Goal: Task Accomplishment & Management: Manage account settings

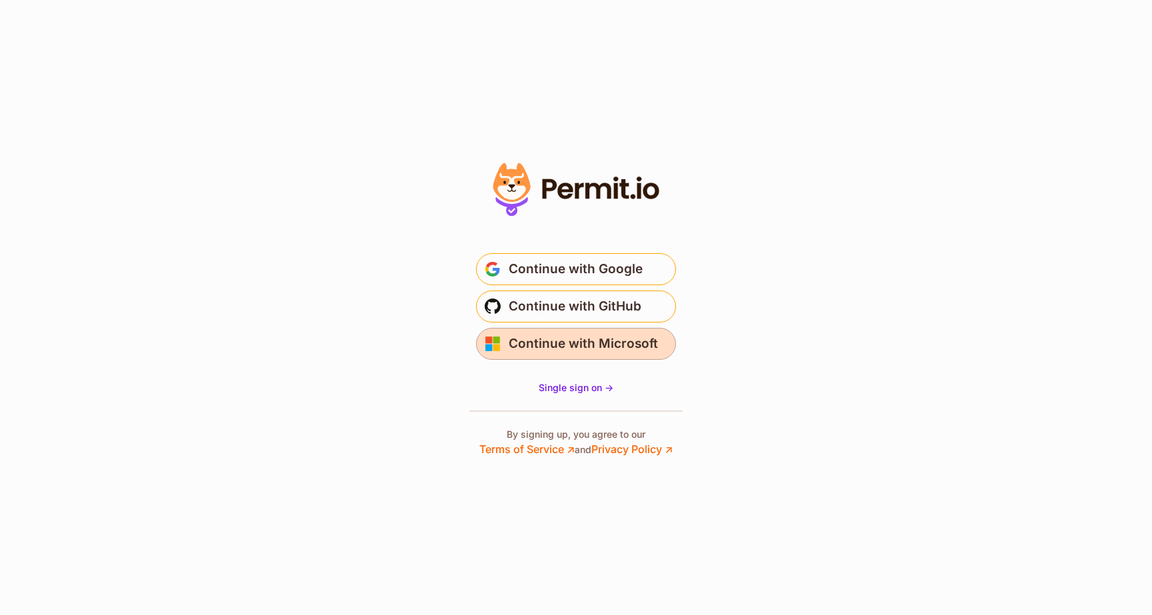
click at [577, 339] on span "Continue with Microsoft" at bounding box center [583, 343] width 149 height 21
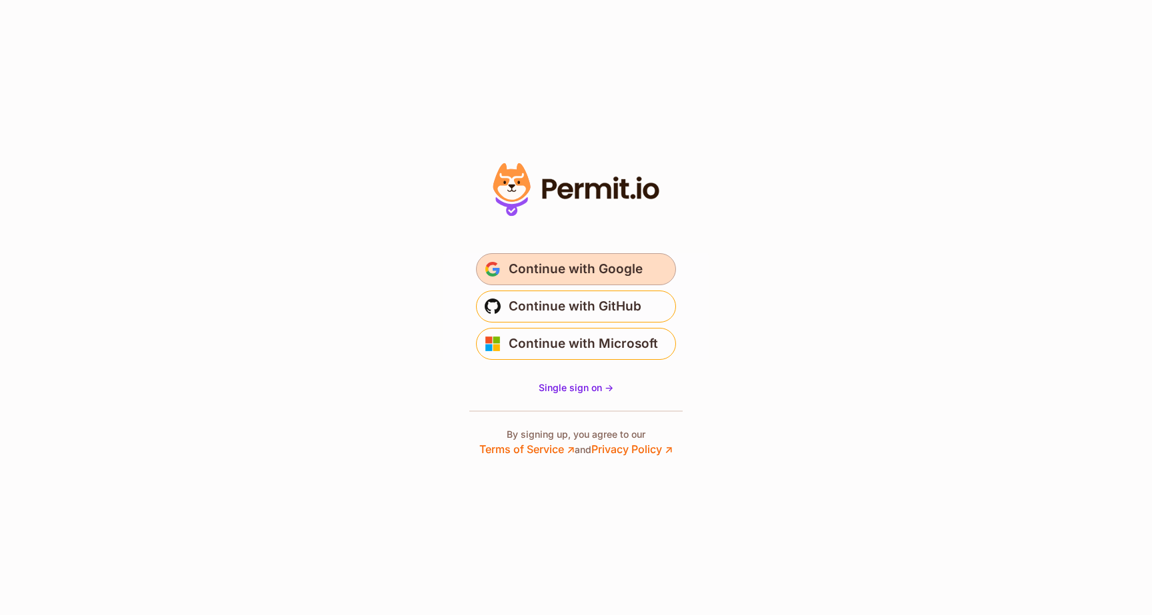
click at [595, 271] on span "Continue with Google" at bounding box center [576, 269] width 134 height 21
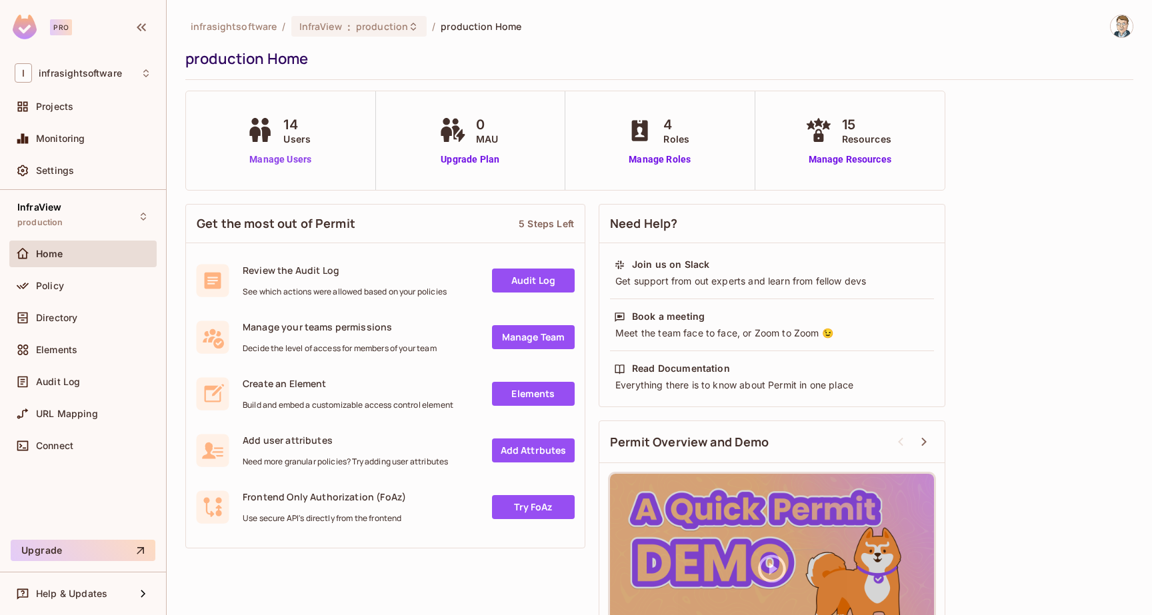
click at [289, 157] on link "Manage Users" at bounding box center [280, 160] width 74 height 14
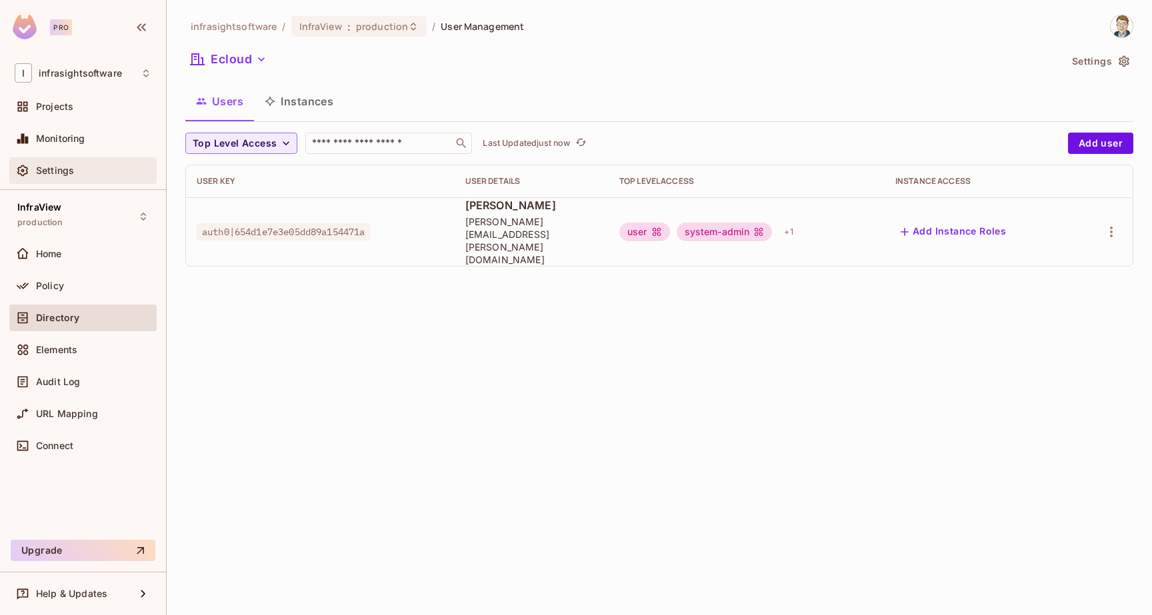
click at [68, 171] on span "Settings" at bounding box center [55, 170] width 38 height 11
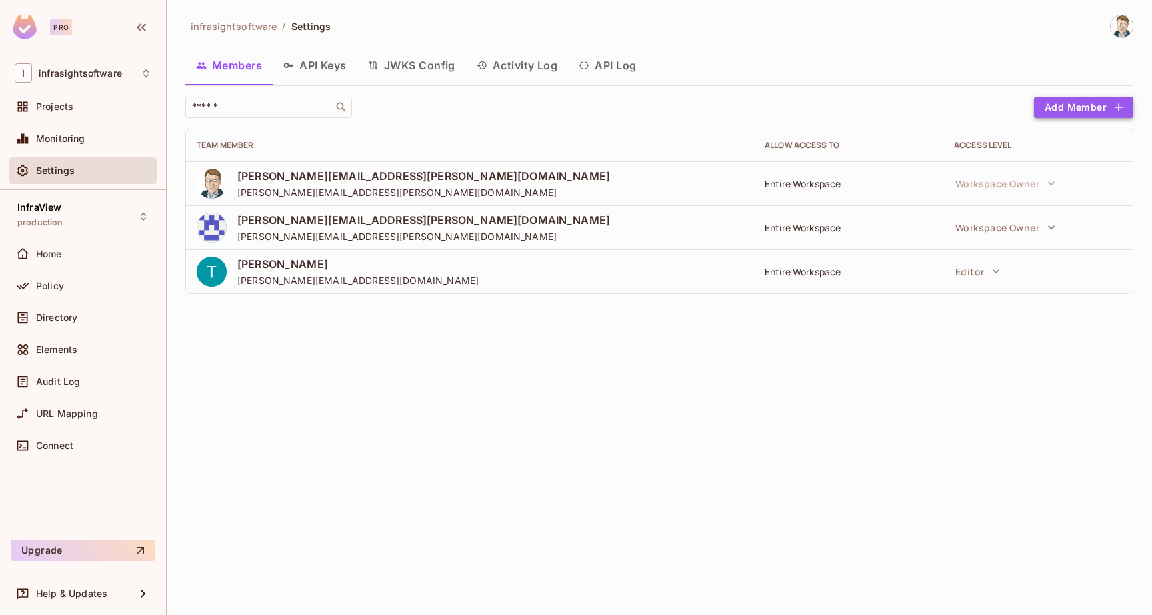
click at [1086, 105] on button "Add Member" at bounding box center [1083, 107] width 99 height 21
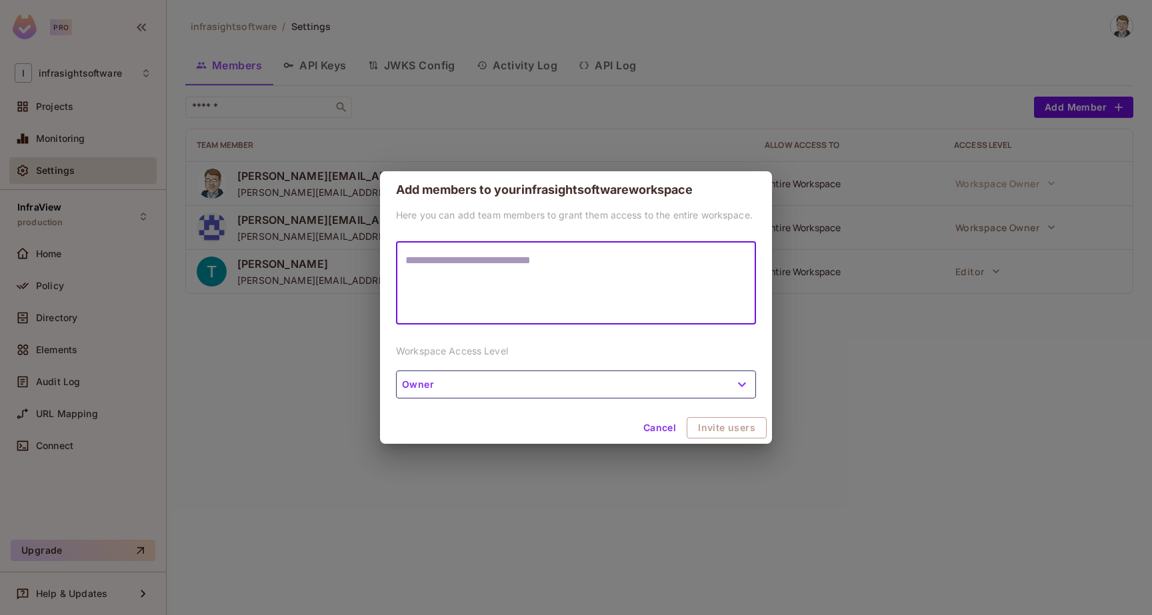
click at [512, 278] on textarea at bounding box center [575, 283] width 341 height 61
paste textarea "**********"
type textarea "**********"
click at [661, 386] on button "Owner" at bounding box center [576, 385] width 360 height 28
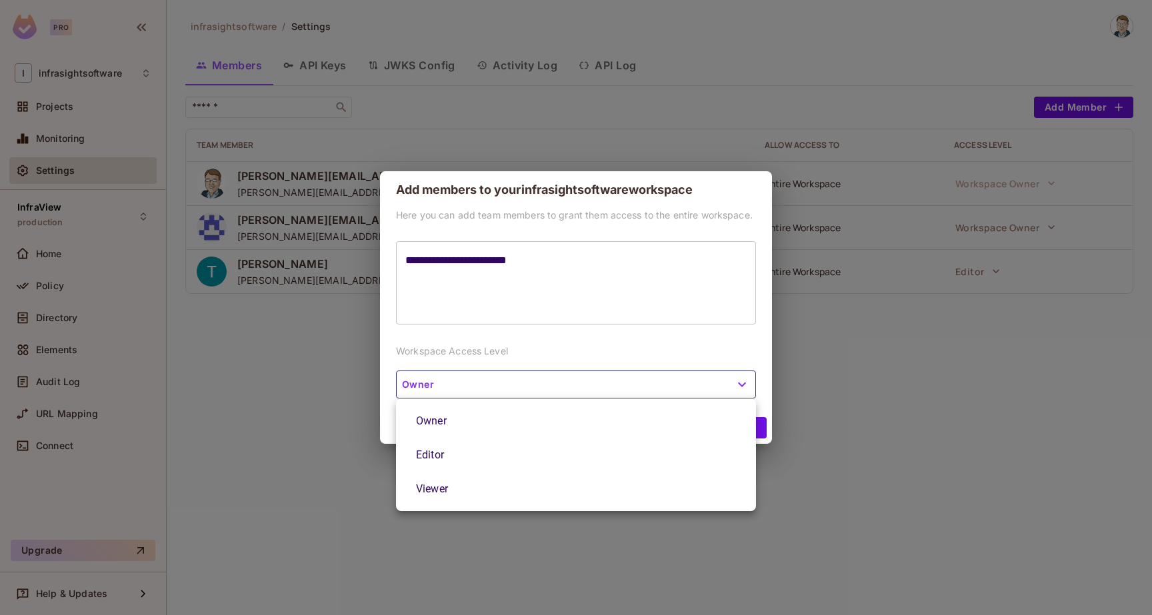
click at [468, 486] on li "Viewer" at bounding box center [576, 489] width 360 height 34
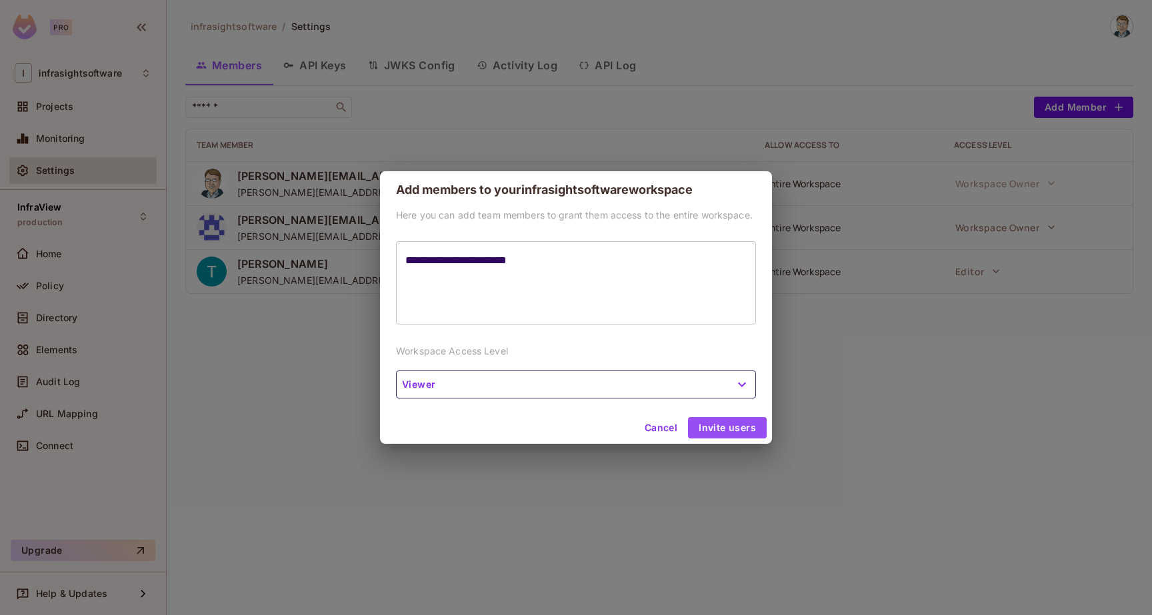
click at [733, 426] on button "Invite users" at bounding box center [727, 427] width 79 height 21
